Goal: Task Accomplishment & Management: Complete application form

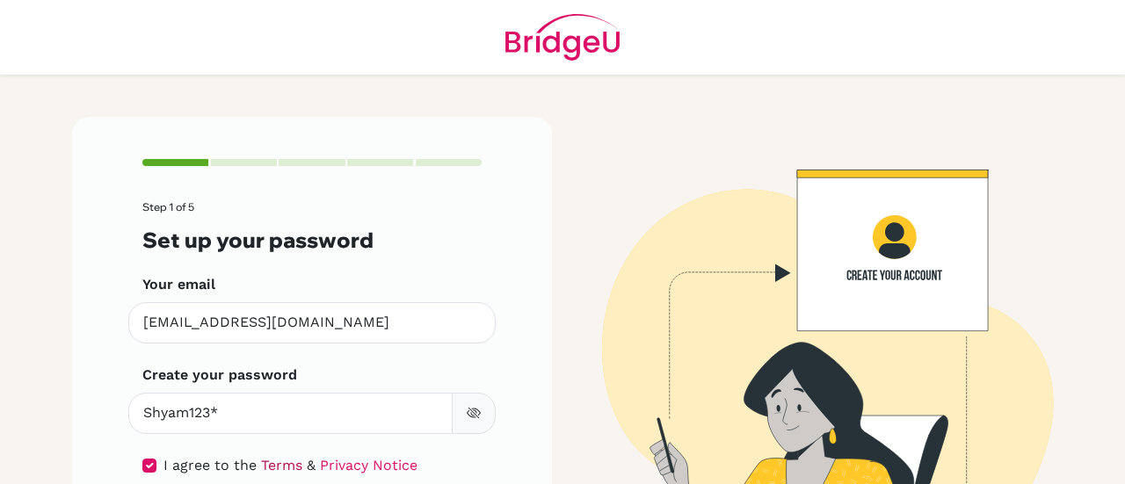
scroll to position [129, 0]
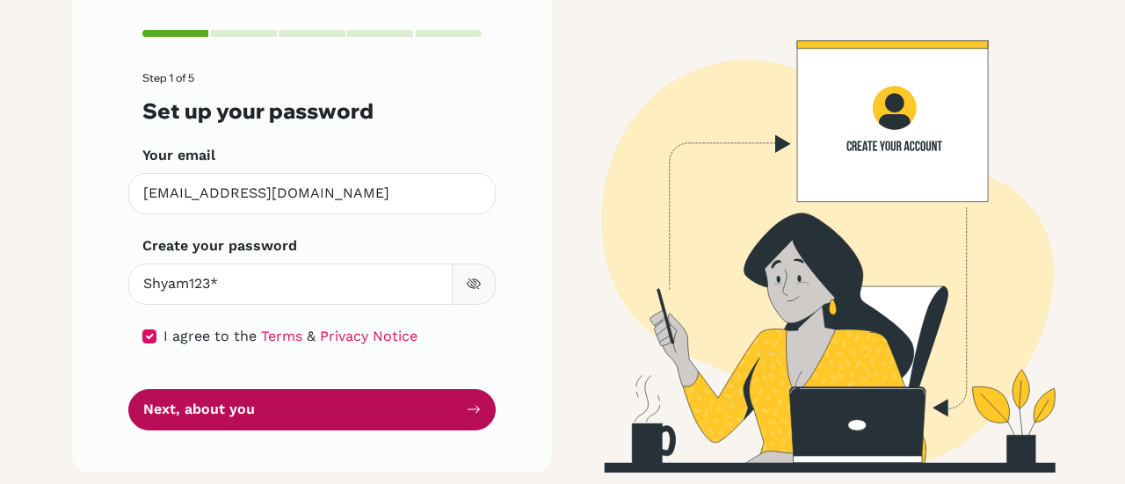
click at [354, 421] on button "Next, about you" at bounding box center [311, 409] width 367 height 41
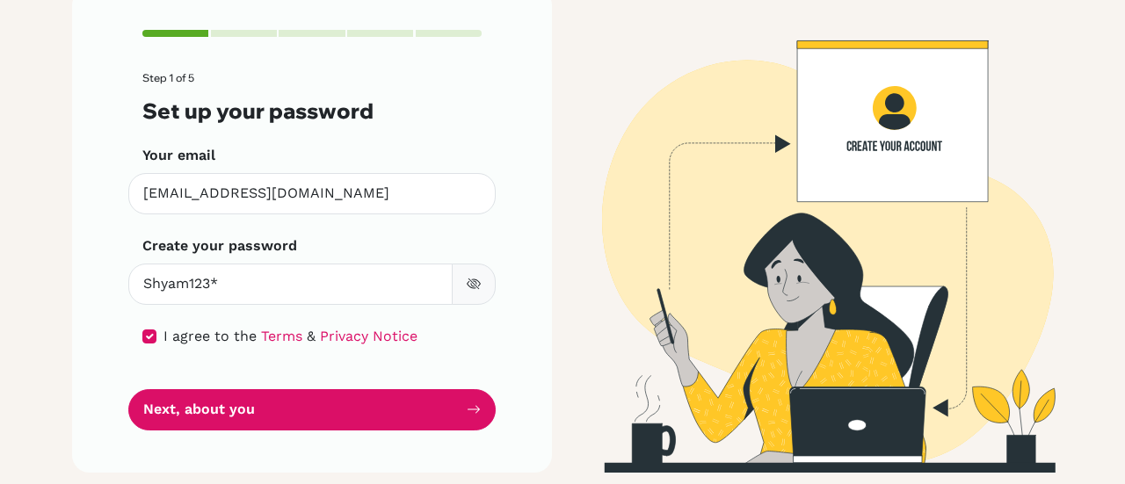
click at [469, 292] on button "button" at bounding box center [474, 284] width 44 height 41
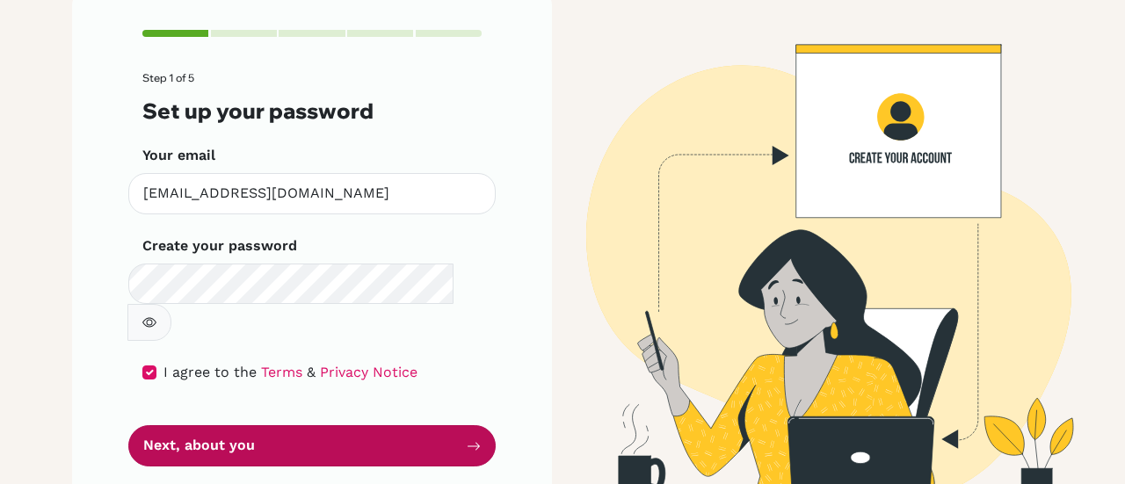
click at [385, 425] on button "Next, about you" at bounding box center [311, 445] width 367 height 41
click at [354, 425] on button "Next, about you" at bounding box center [311, 445] width 367 height 41
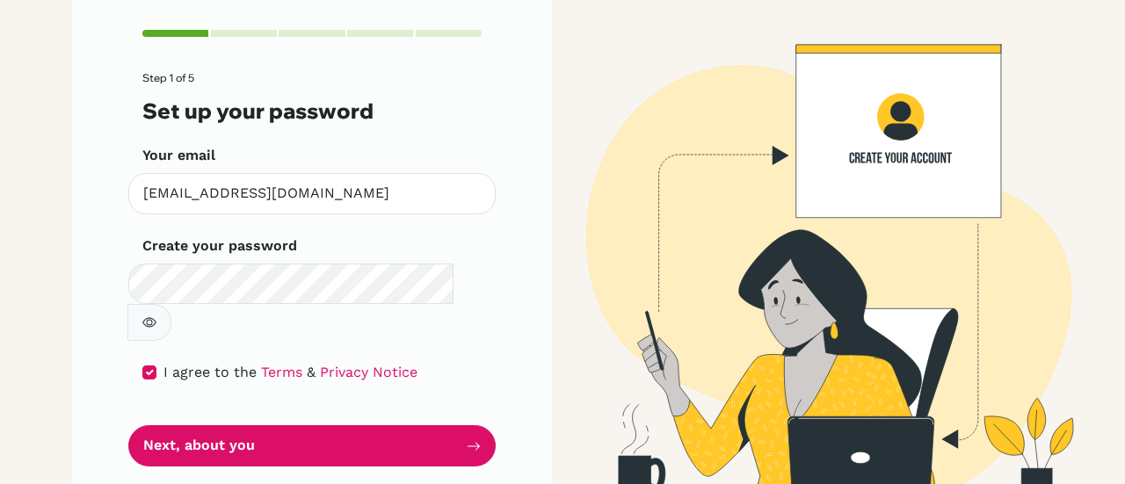
click at [490, 266] on div "Step 1 of 5 Set up your password Your email [EMAIL_ADDRESS][DOMAIN_NAME] Invali…" at bounding box center [312, 248] width 480 height 521
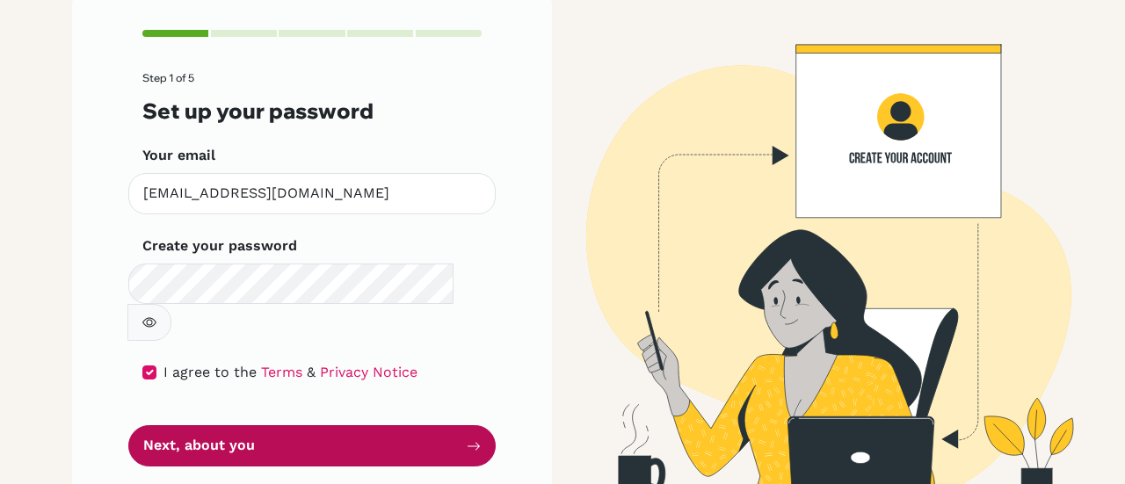
click at [385, 425] on button "Next, about you" at bounding box center [311, 445] width 367 height 41
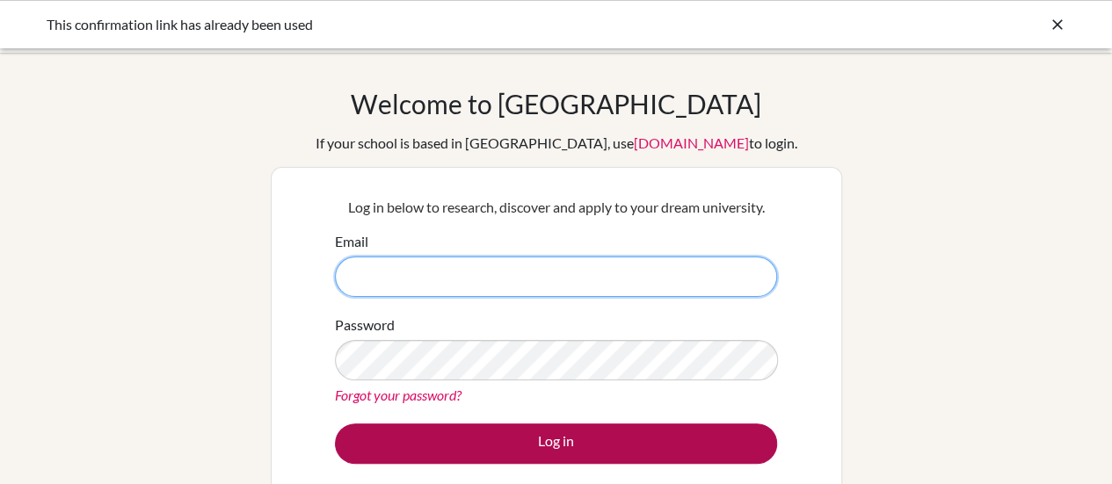
type input "[EMAIL_ADDRESS][DOMAIN_NAME]"
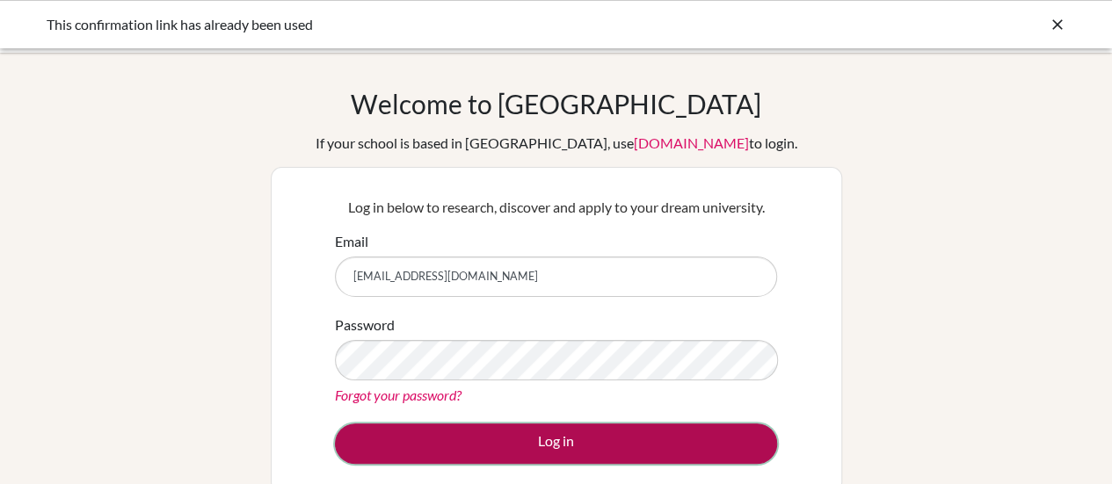
click at [707, 433] on button "Log in" at bounding box center [556, 444] width 442 height 40
